Goal: Task Accomplishment & Management: Complete application form

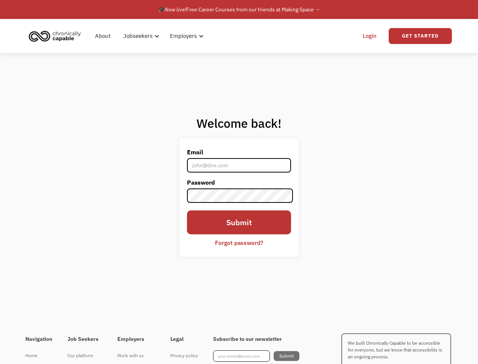
click at [239, 182] on label "Password" at bounding box center [239, 182] width 105 height 12
click at [150, 36] on div "Jobseekers" at bounding box center [138, 35] width 29 height 9
click at [140, 36] on div "Jobseekers" at bounding box center [138, 35] width 29 height 9
click at [185, 36] on div "Employers" at bounding box center [184, 35] width 27 height 9
click at [421, 36] on link "Get Started" at bounding box center [420, 36] width 63 height 16
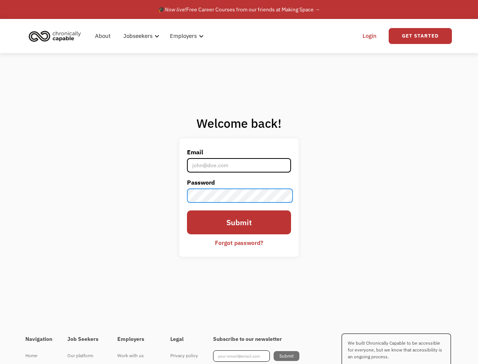
click at [239, 197] on body "What role best describes you? I'm looking for work Join as a job seeker I'm loo…" at bounding box center [239, 208] width 478 height 417
click at [239, 242] on div "I'm looking for work Join as a job seeker" at bounding box center [158, 194] width 161 height 160
